Goal: Find specific page/section: Find specific page/section

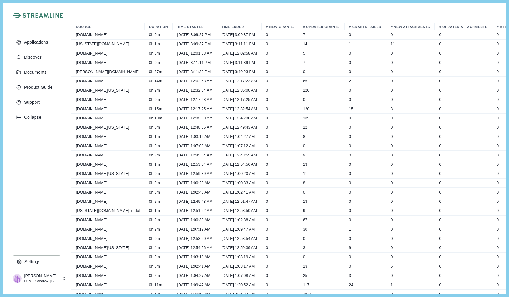
click at [201, 81] on td "10/15/2025, 12:02:58 AM" at bounding box center [195, 81] width 44 height 9
